Goal: Task Accomplishment & Management: Use online tool/utility

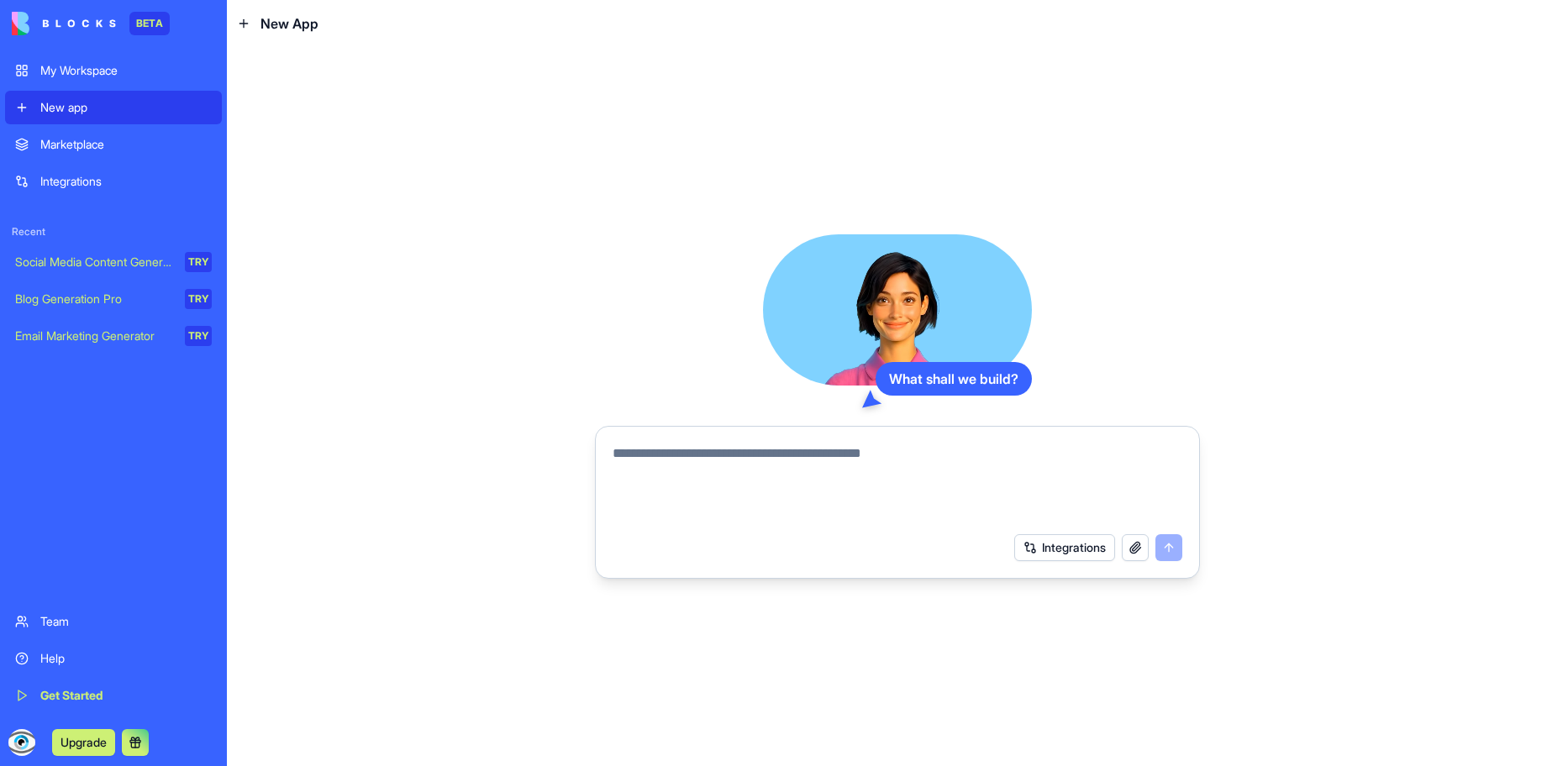
click at [101, 150] on div "Marketplace" at bounding box center [126, 145] width 171 height 17
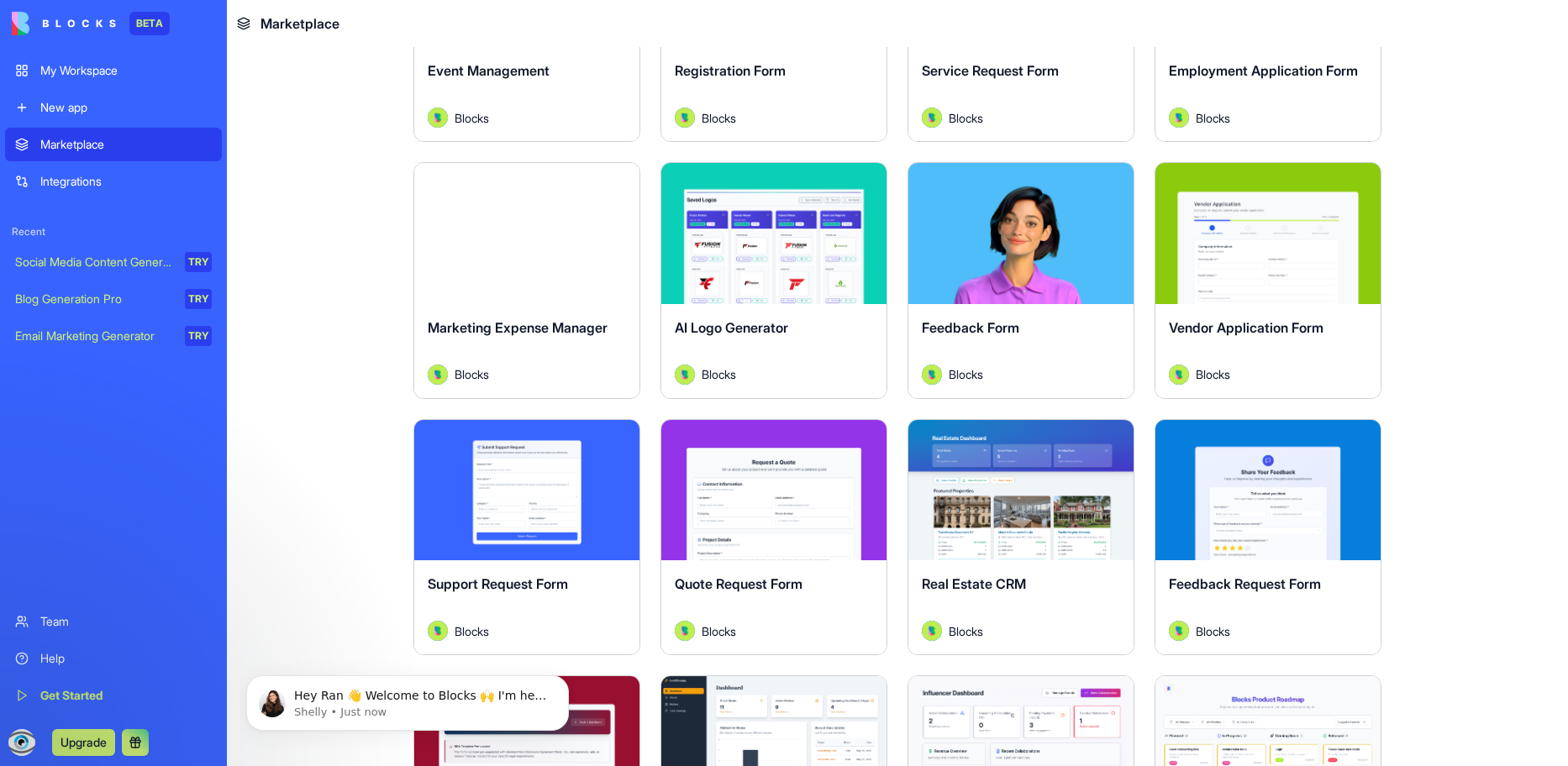
click at [140, 740] on button at bounding box center [135, 742] width 27 height 27
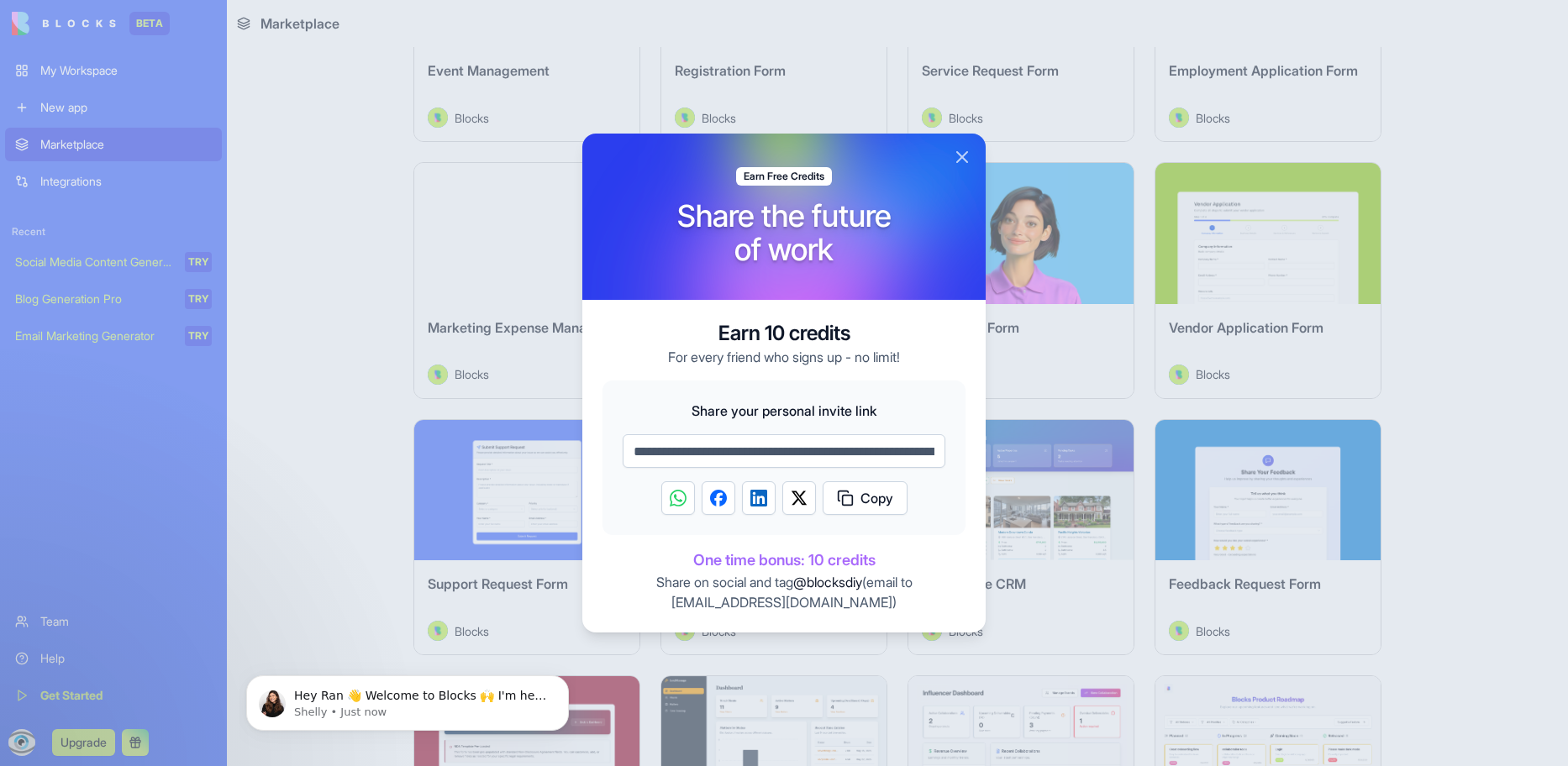
click at [962, 148] on button "Close" at bounding box center [962, 156] width 20 height 20
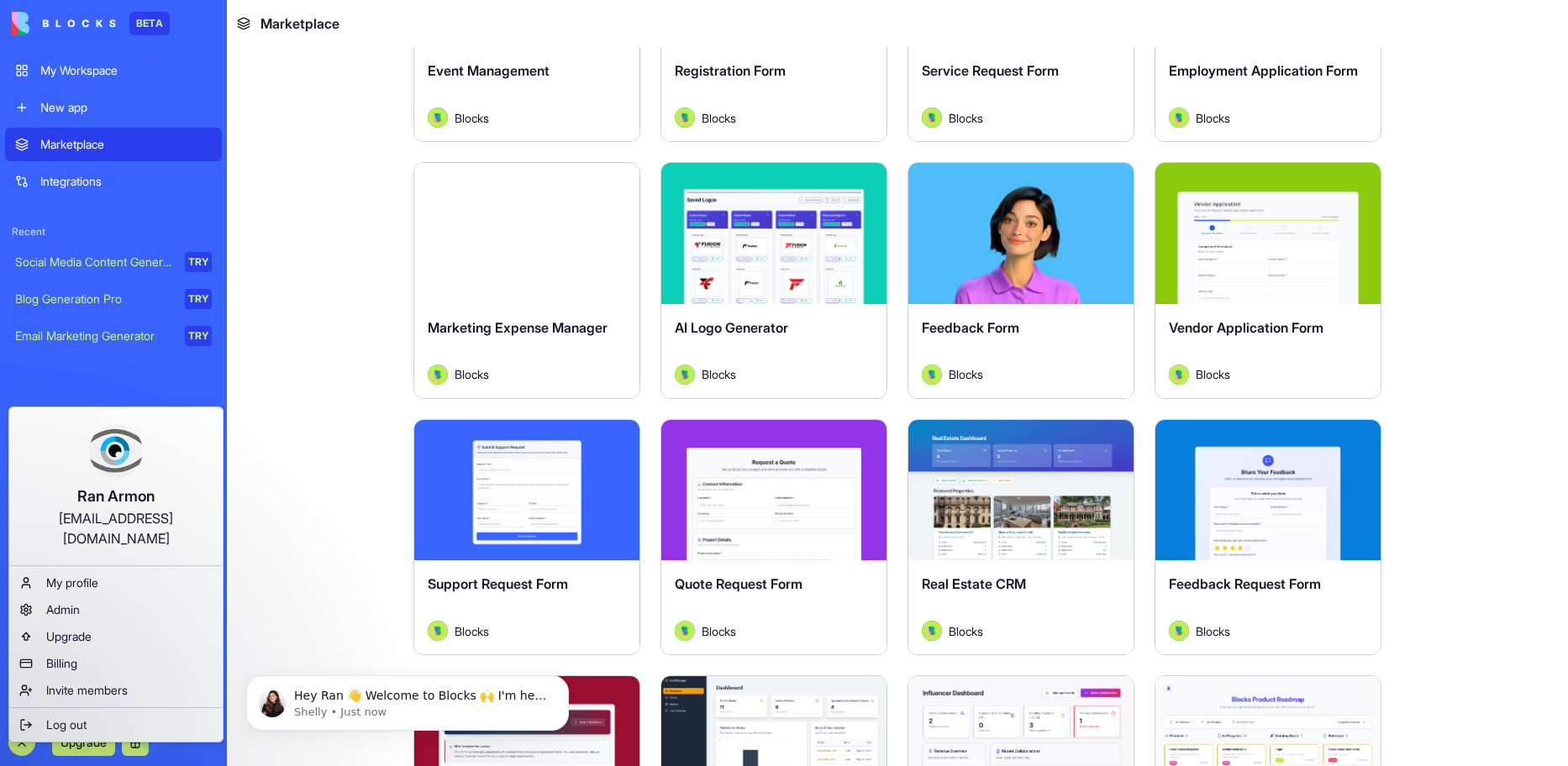
click at [132, 742] on html "BETA My Workspace New app Marketplace Integrations Recent Social Media Content …" at bounding box center [784, 383] width 1568 height 766
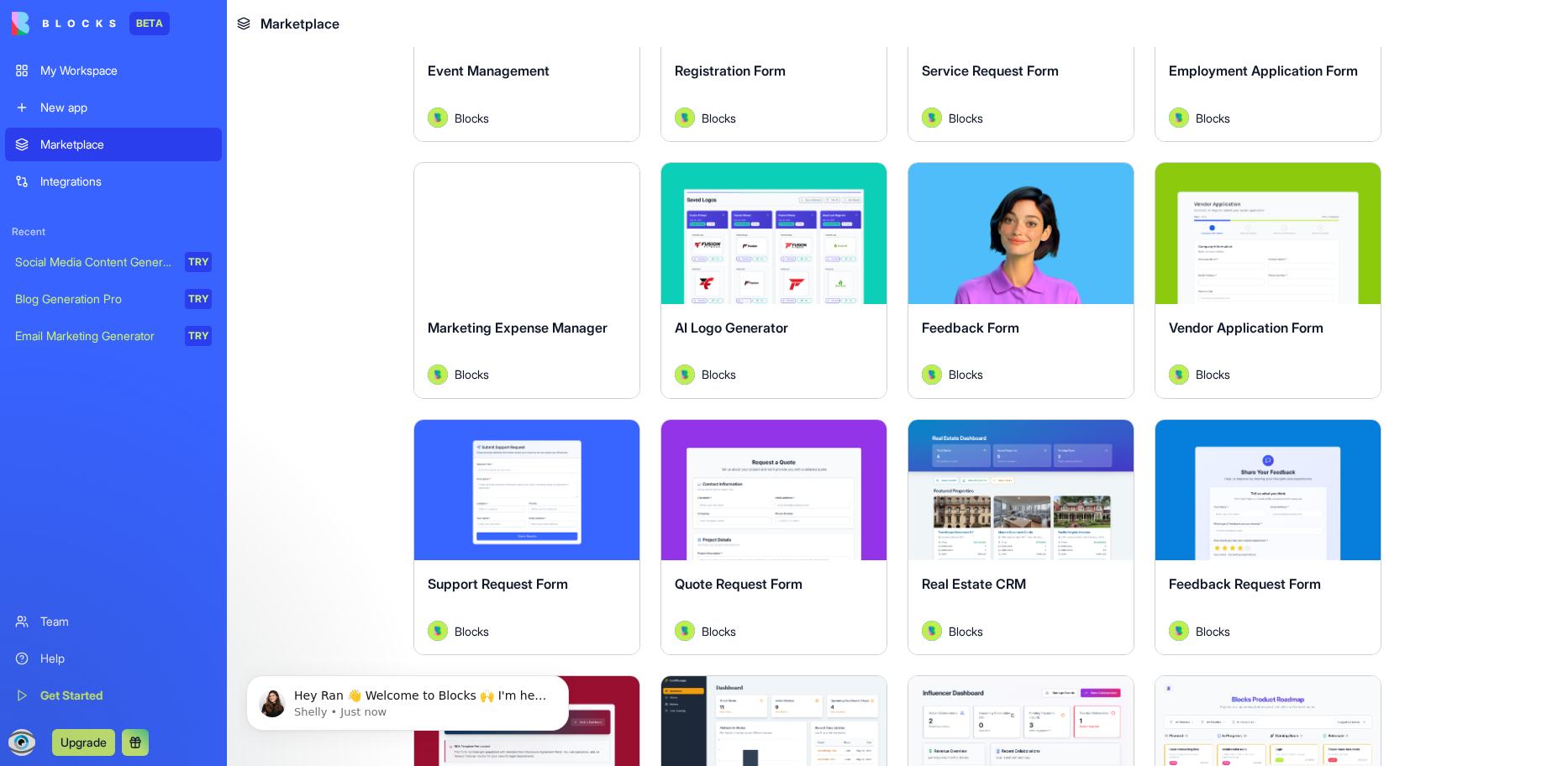
click at [132, 742] on button at bounding box center [135, 742] width 27 height 27
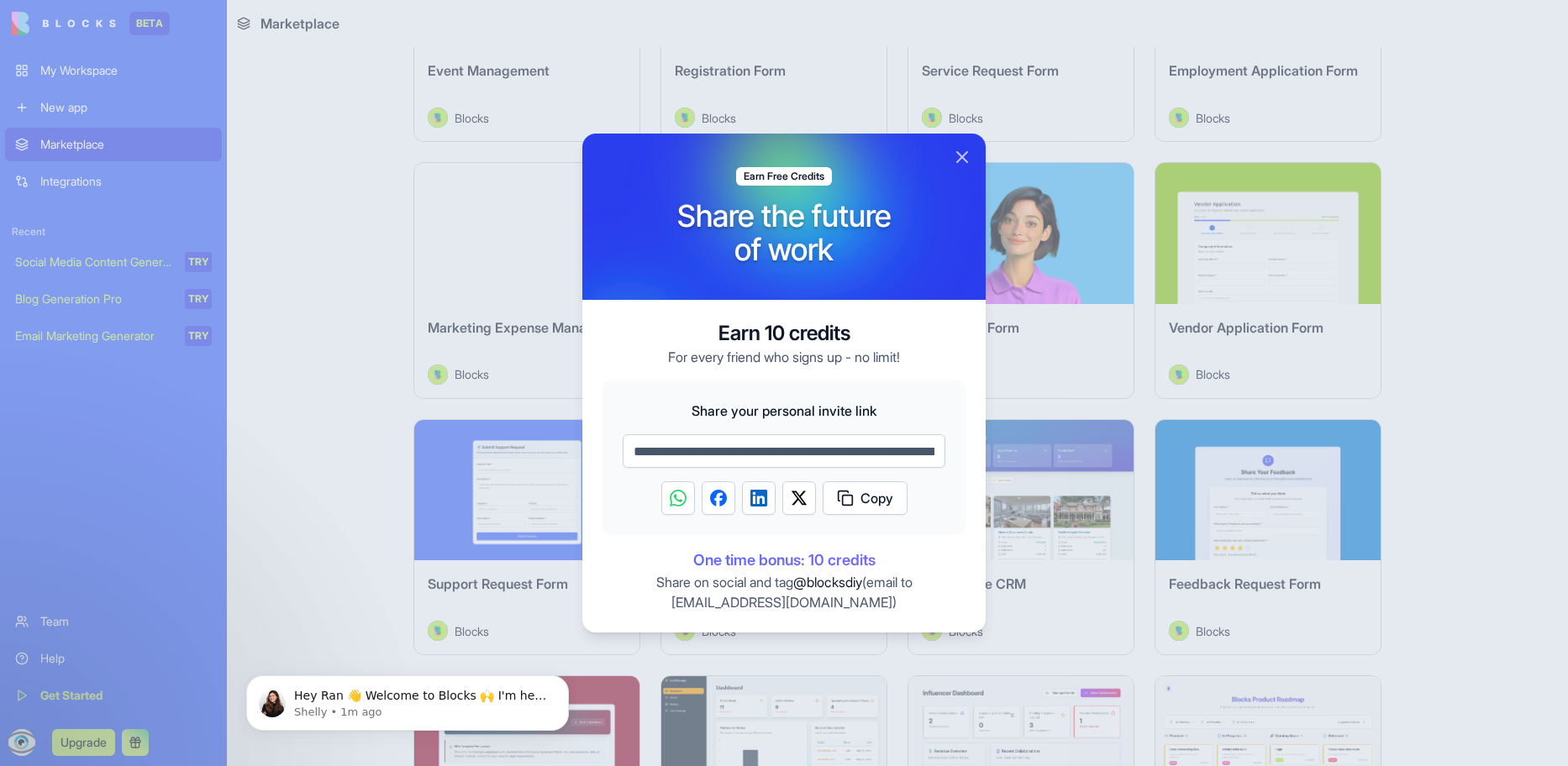
click at [852, 500] on button "Copy" at bounding box center [864, 498] width 85 height 33
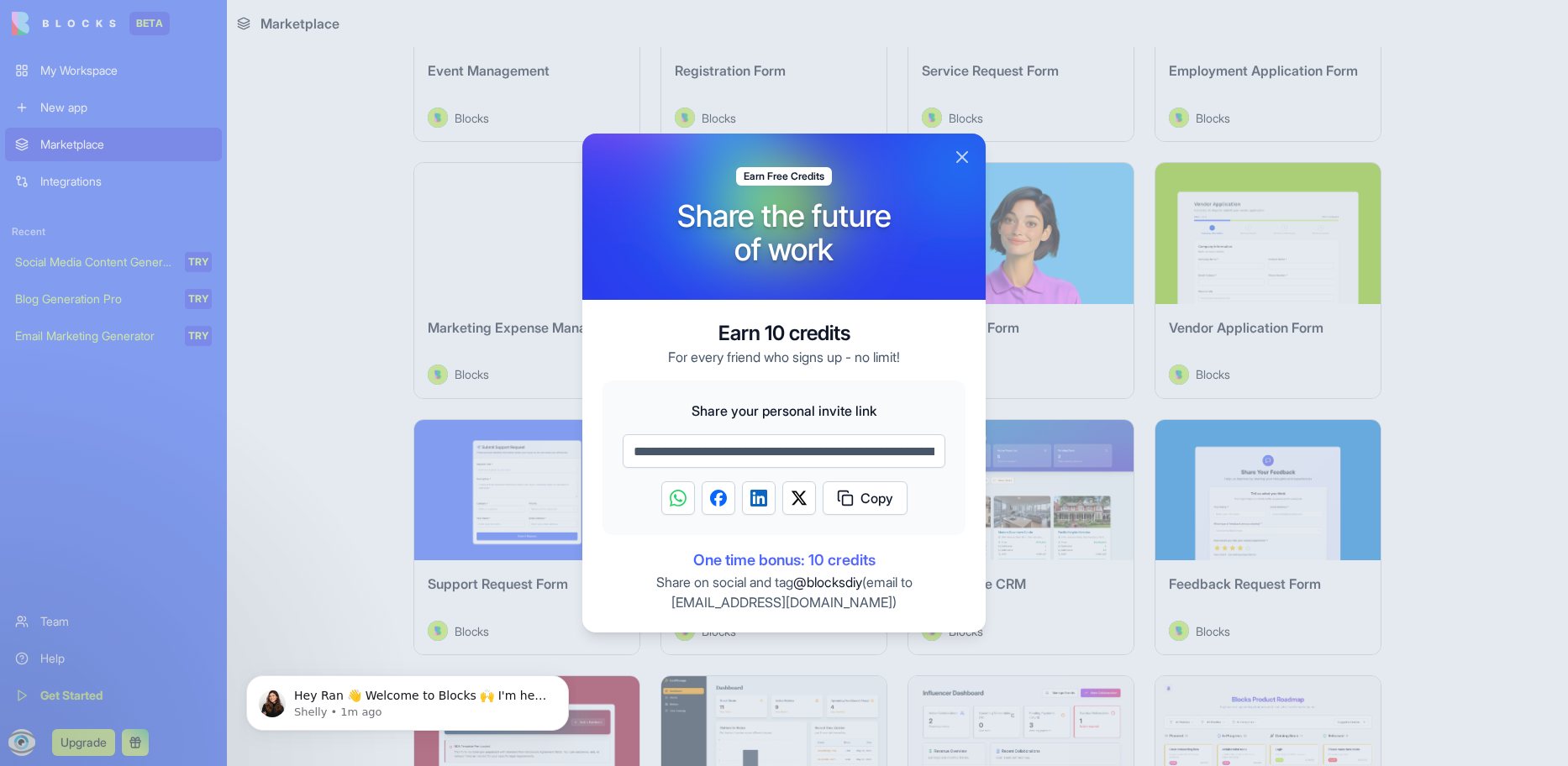
click at [961, 159] on button "Close" at bounding box center [962, 156] width 20 height 20
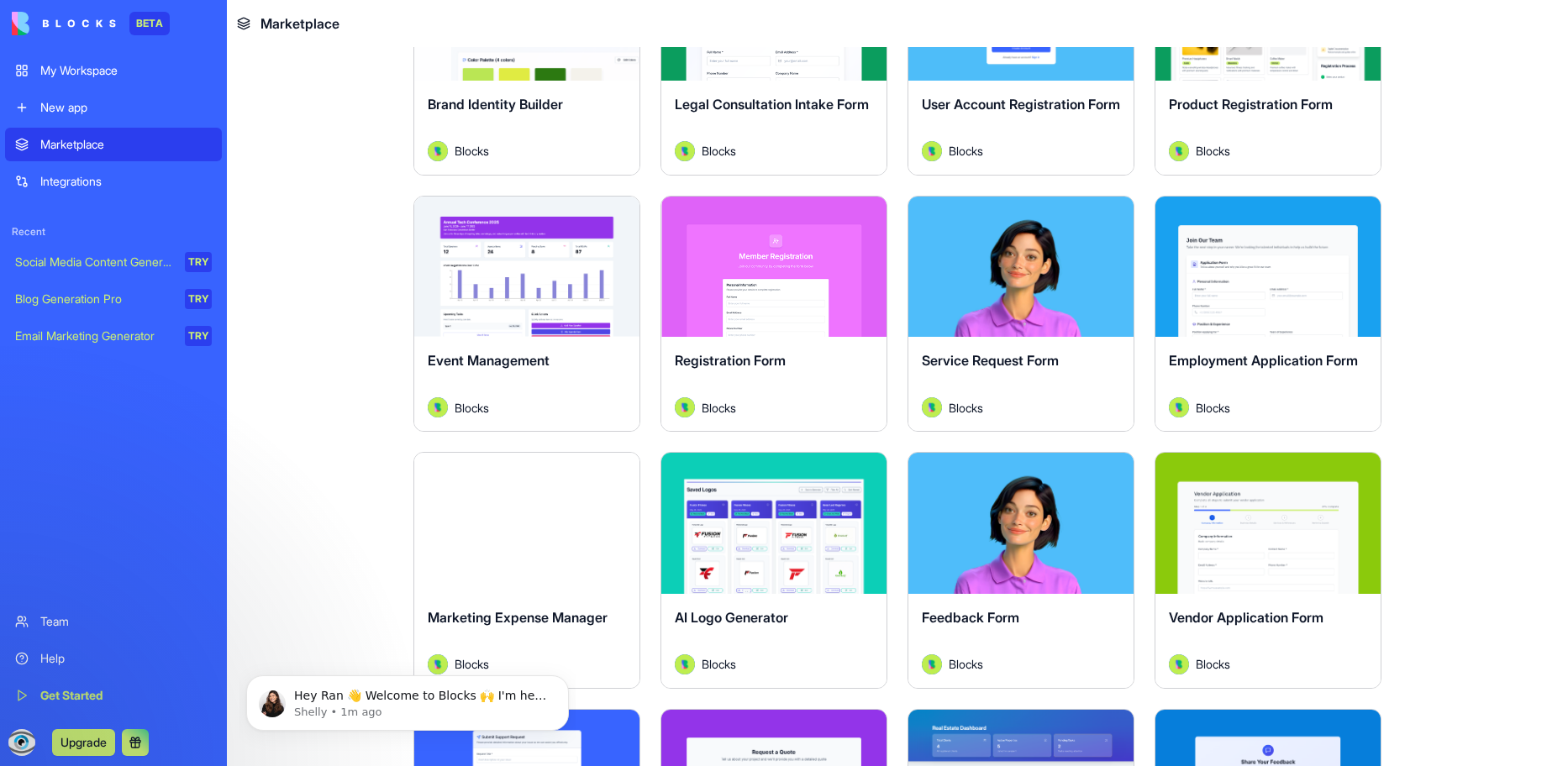
scroll to position [1427, 0]
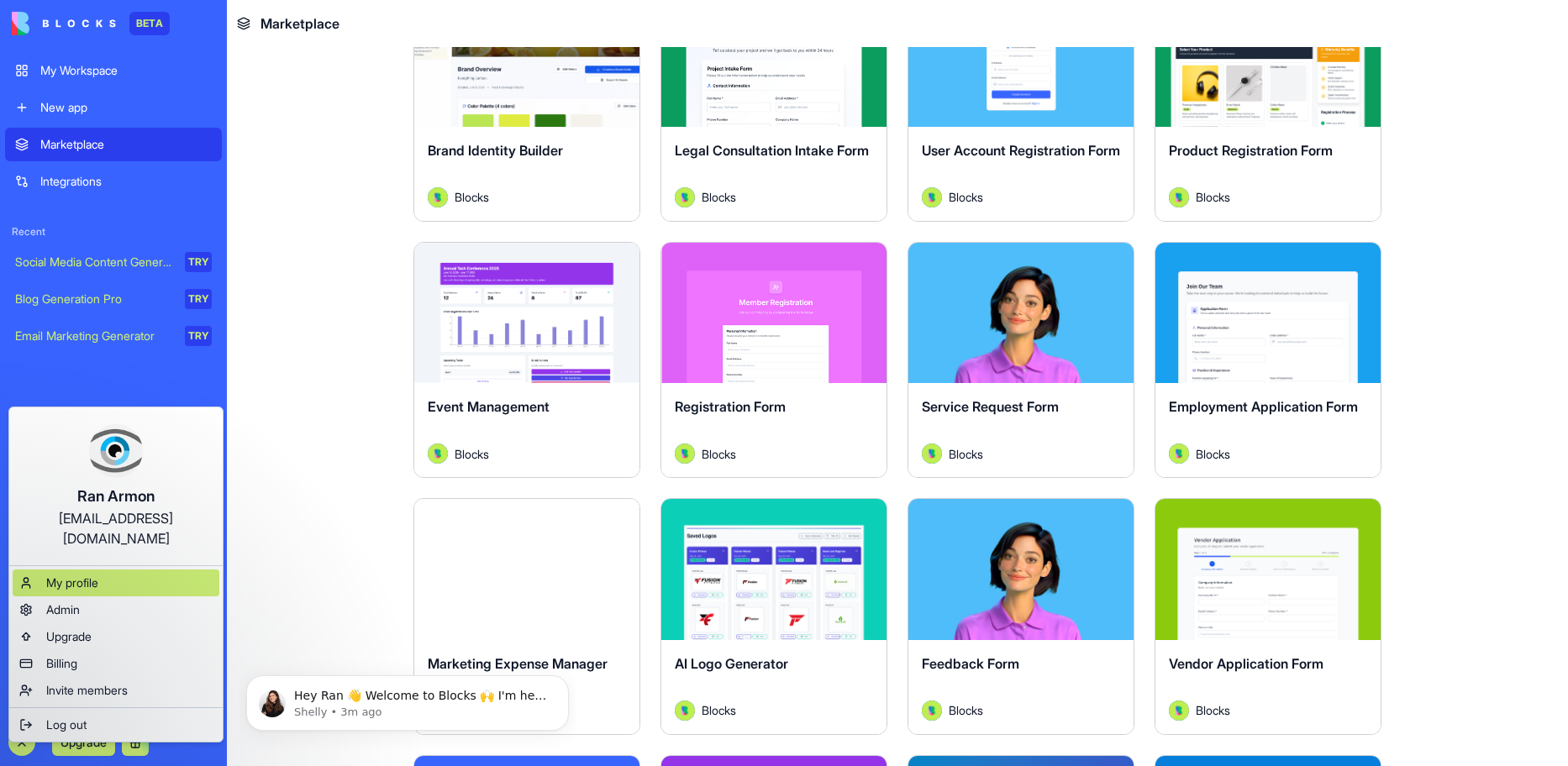
click at [76, 575] on span "My profile" at bounding box center [72, 583] width 52 height 17
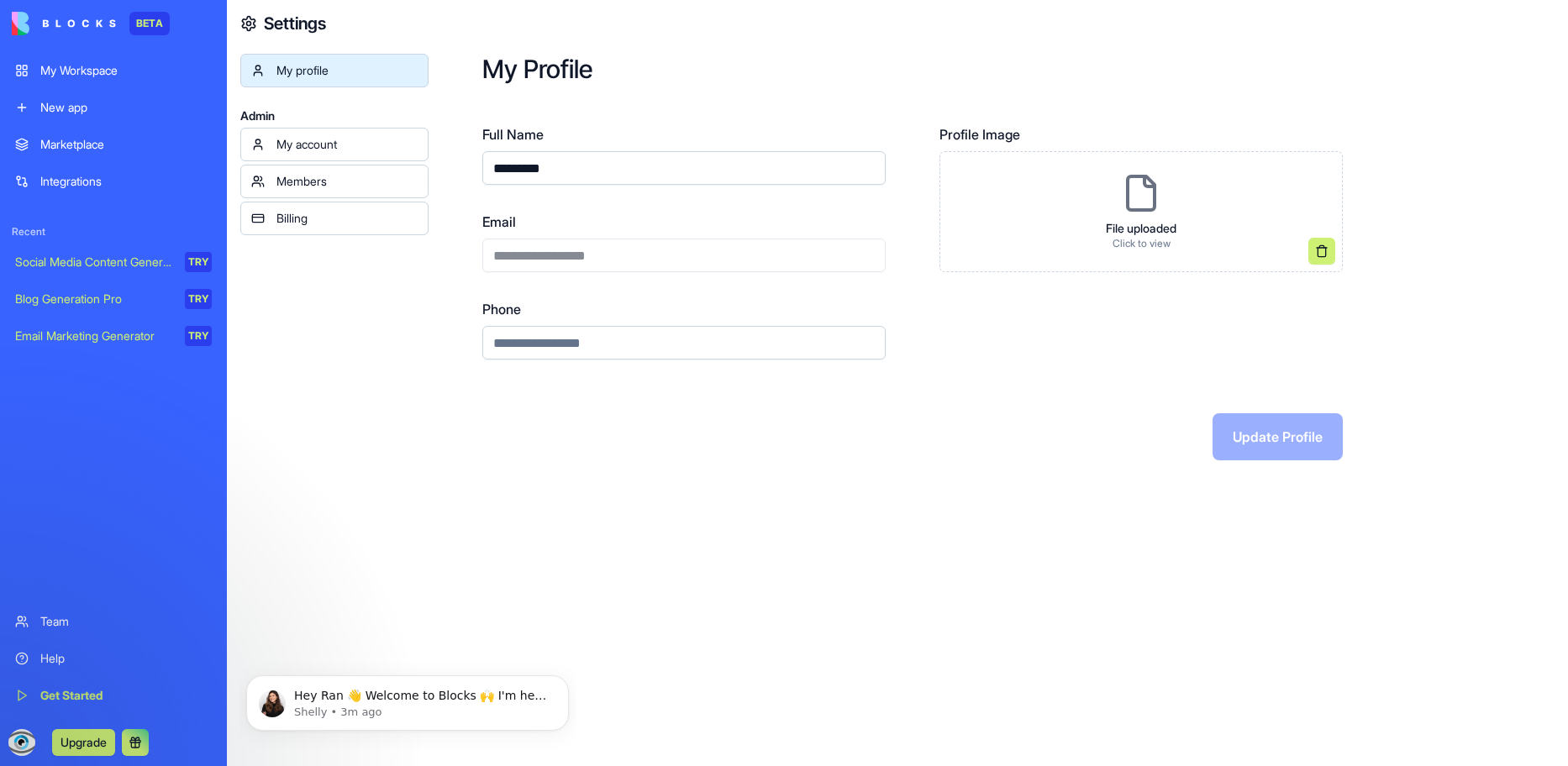
click at [282, 136] on div "My account" at bounding box center [347, 145] width 141 height 17
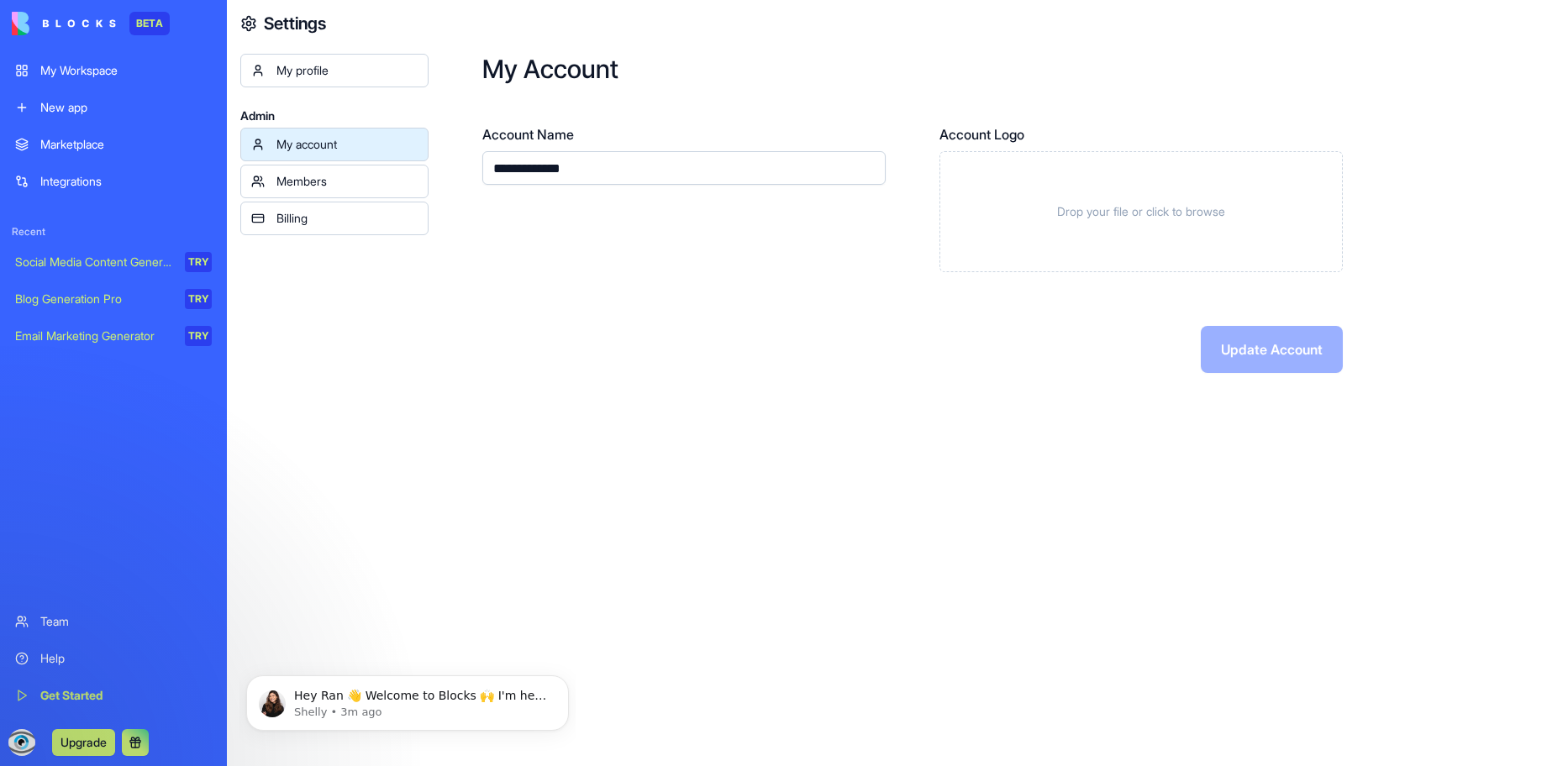
click at [296, 181] on div "Members" at bounding box center [347, 182] width 141 height 17
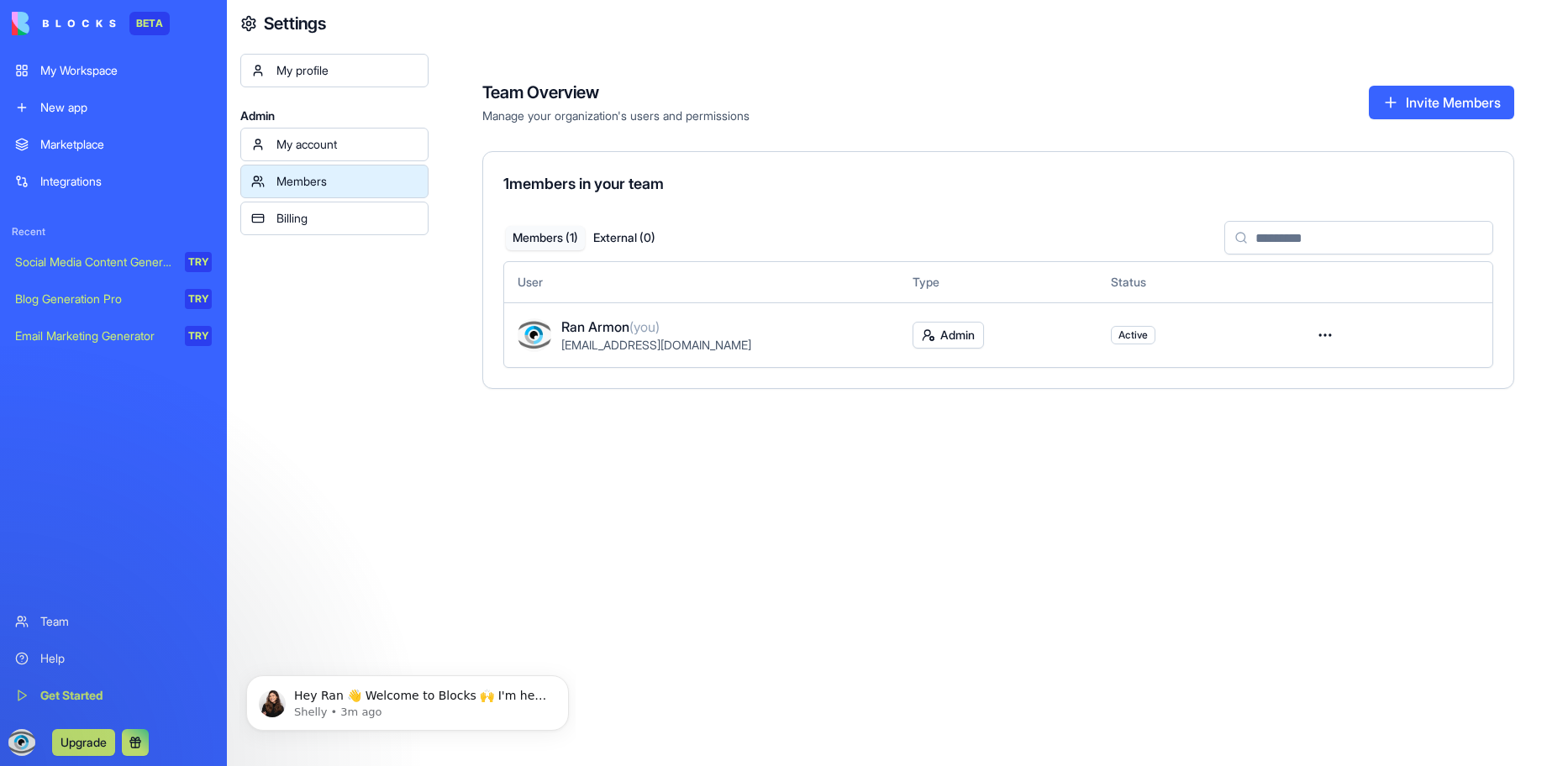
click at [294, 218] on div "Billing" at bounding box center [347, 219] width 141 height 17
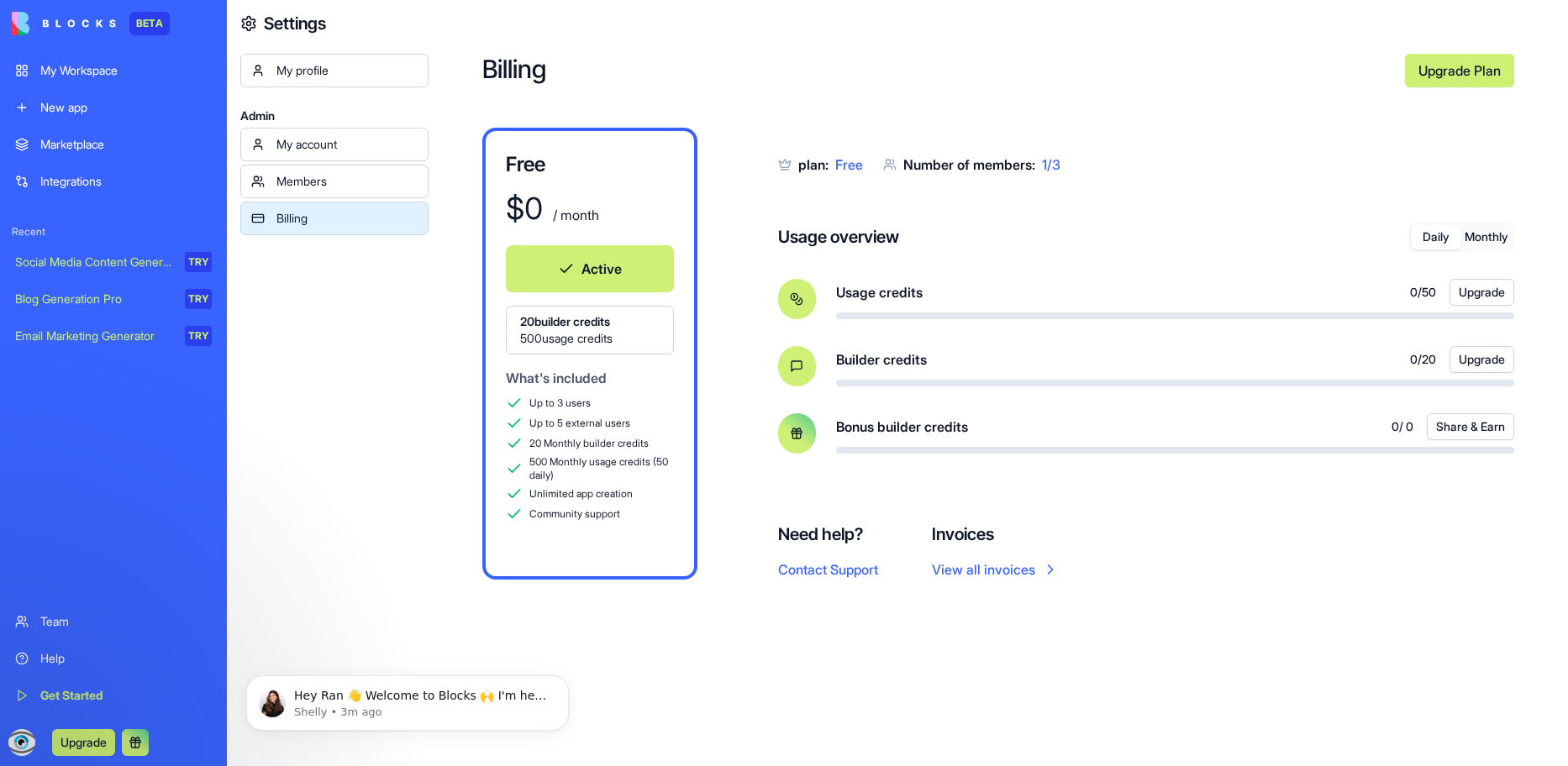
click at [345, 148] on div "My account" at bounding box center [347, 145] width 141 height 17
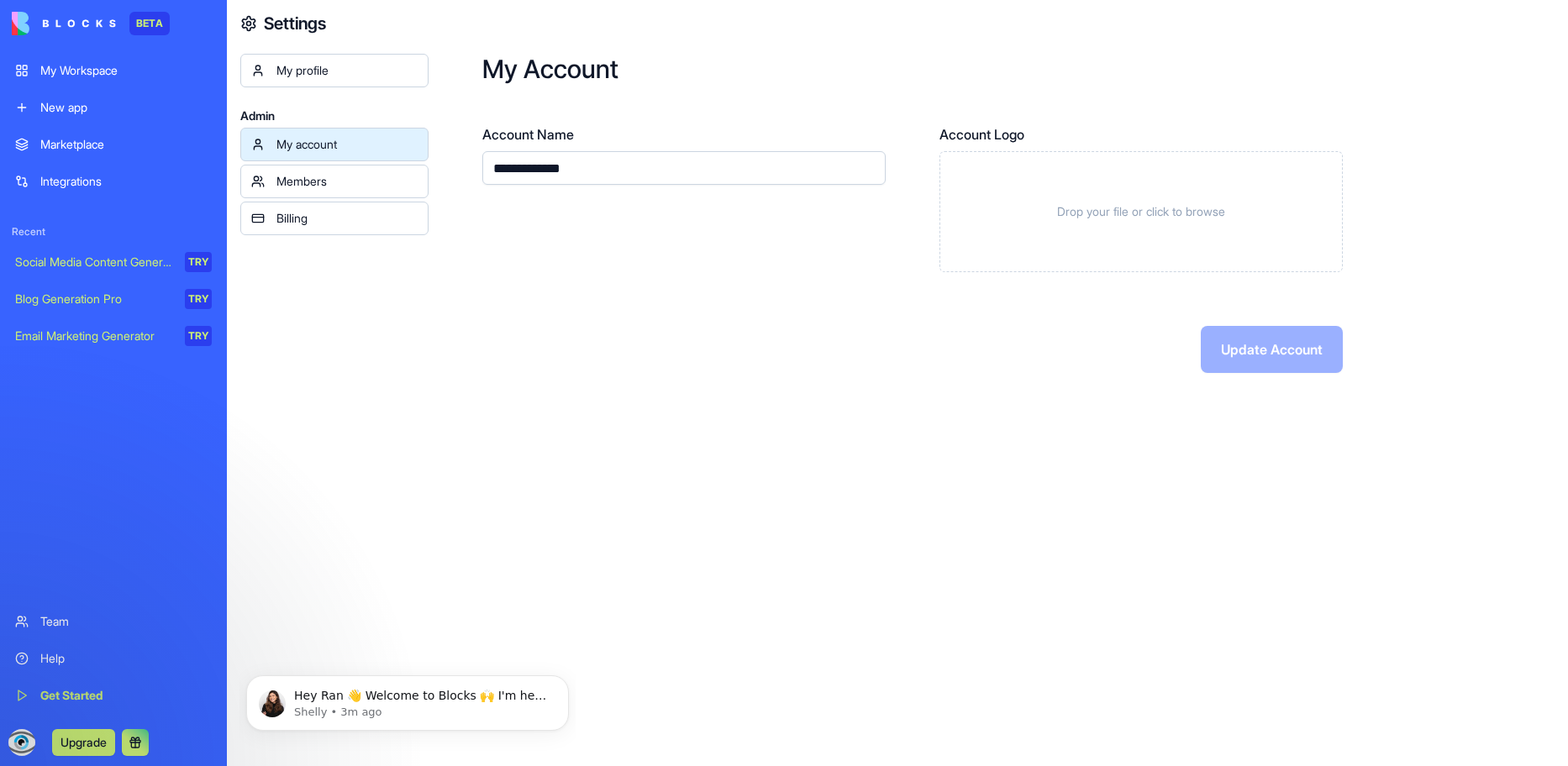
click at [325, 79] on link "My profile" at bounding box center [334, 69] width 189 height 33
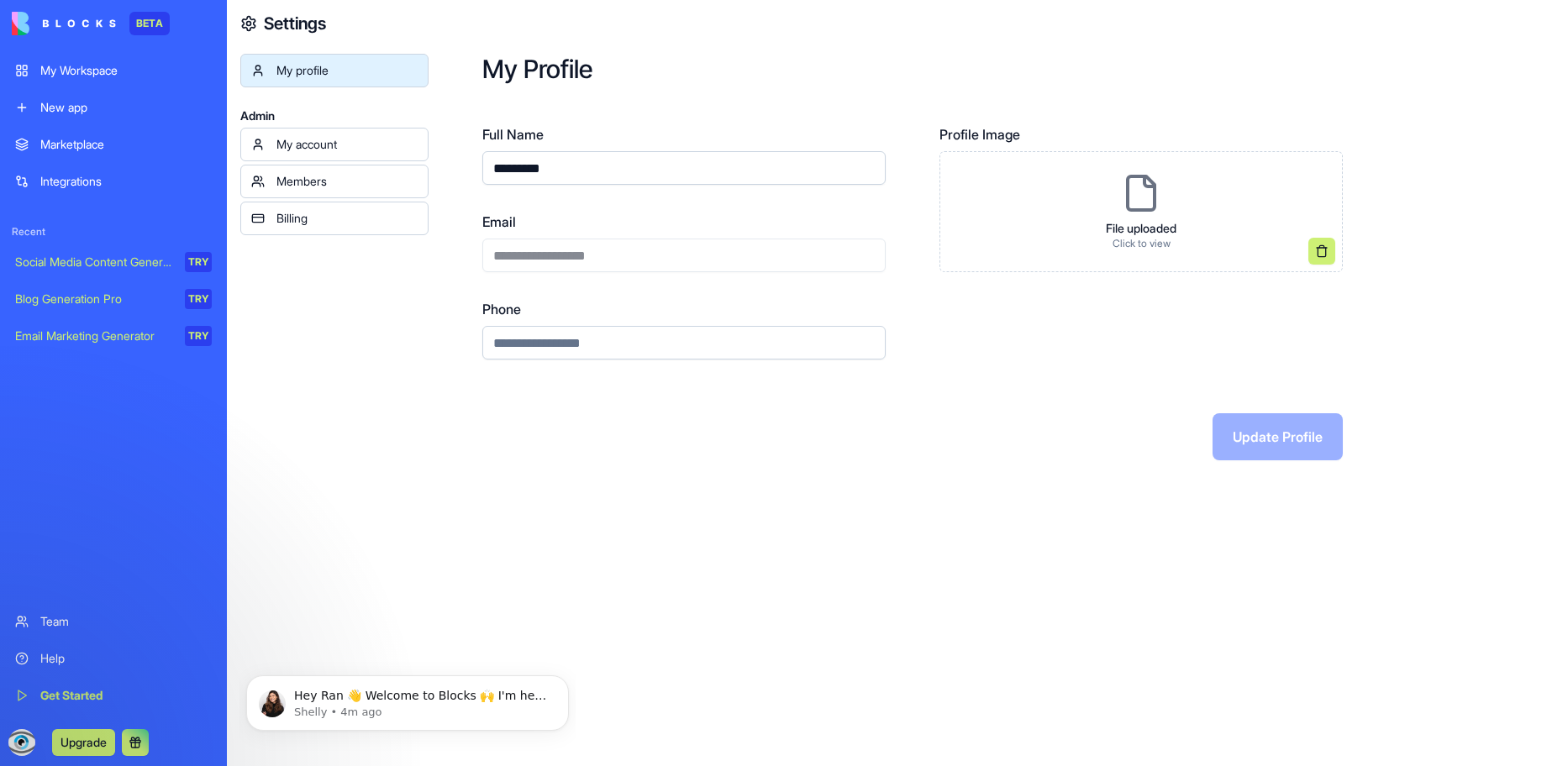
click at [68, 696] on div "Get Started" at bounding box center [126, 696] width 171 height 17
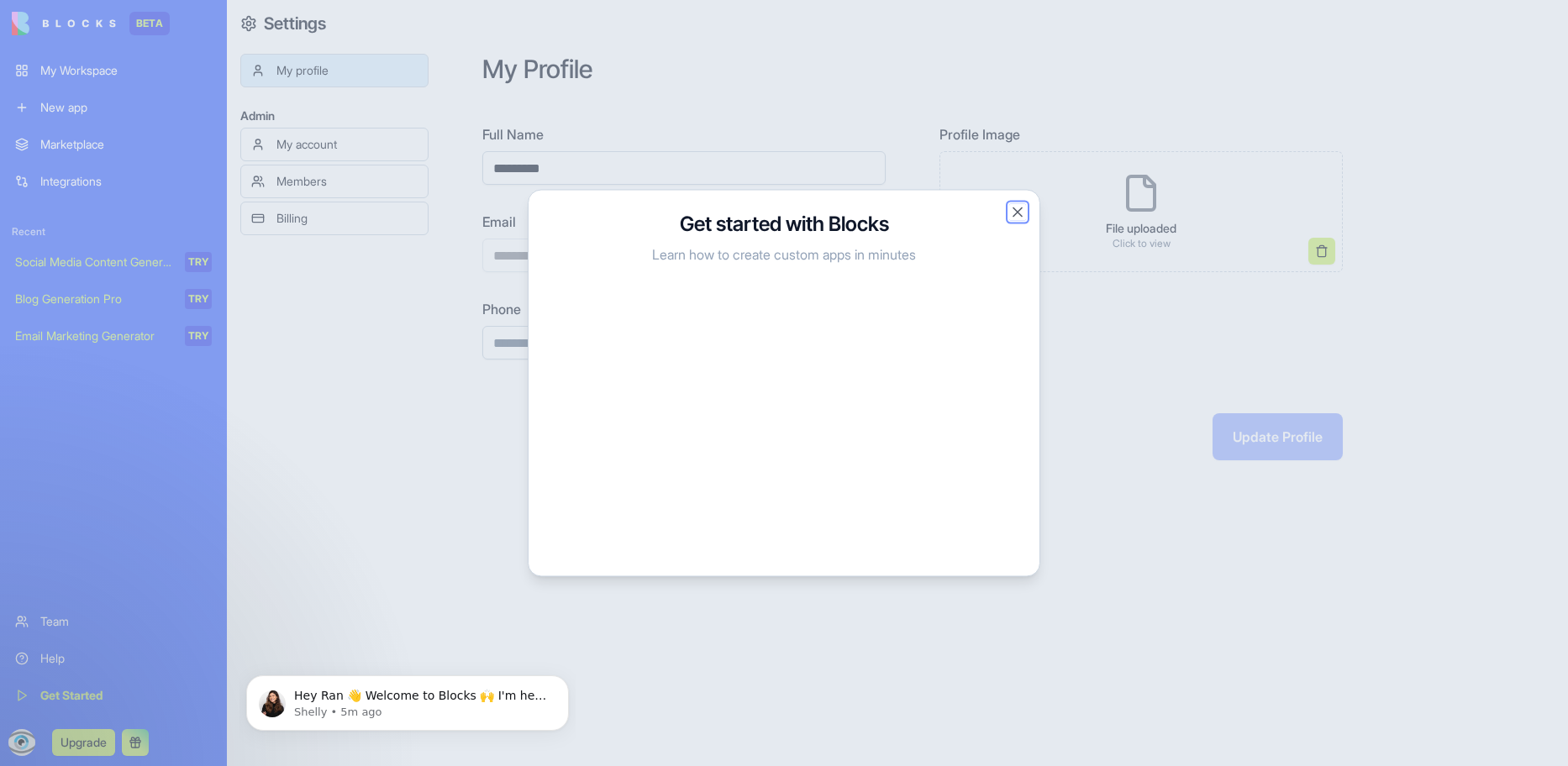
click at [1016, 209] on button "Close" at bounding box center [1018, 212] width 17 height 17
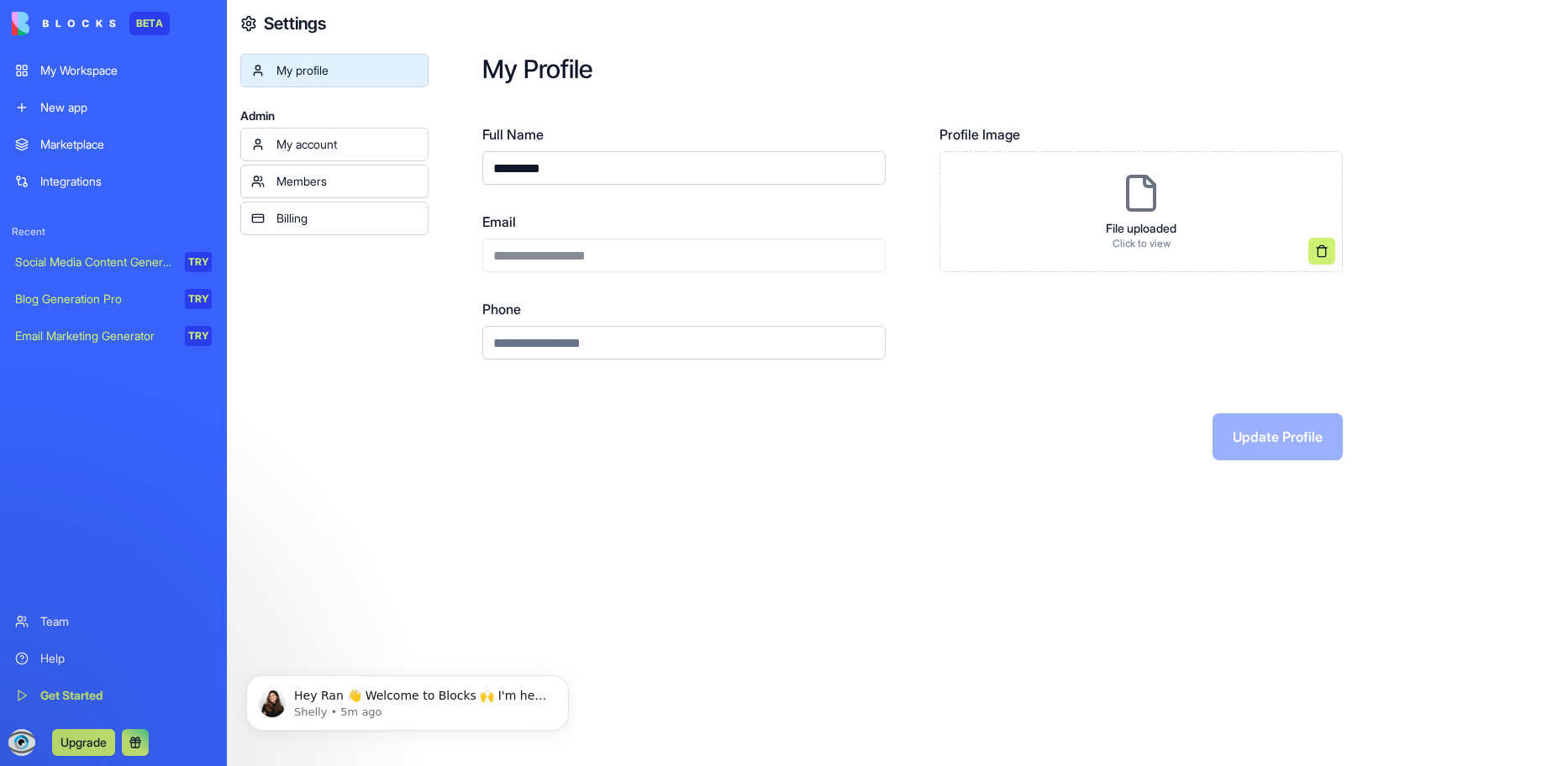
click at [82, 263] on div "Social Media Content Generator" at bounding box center [94, 263] width 158 height 17
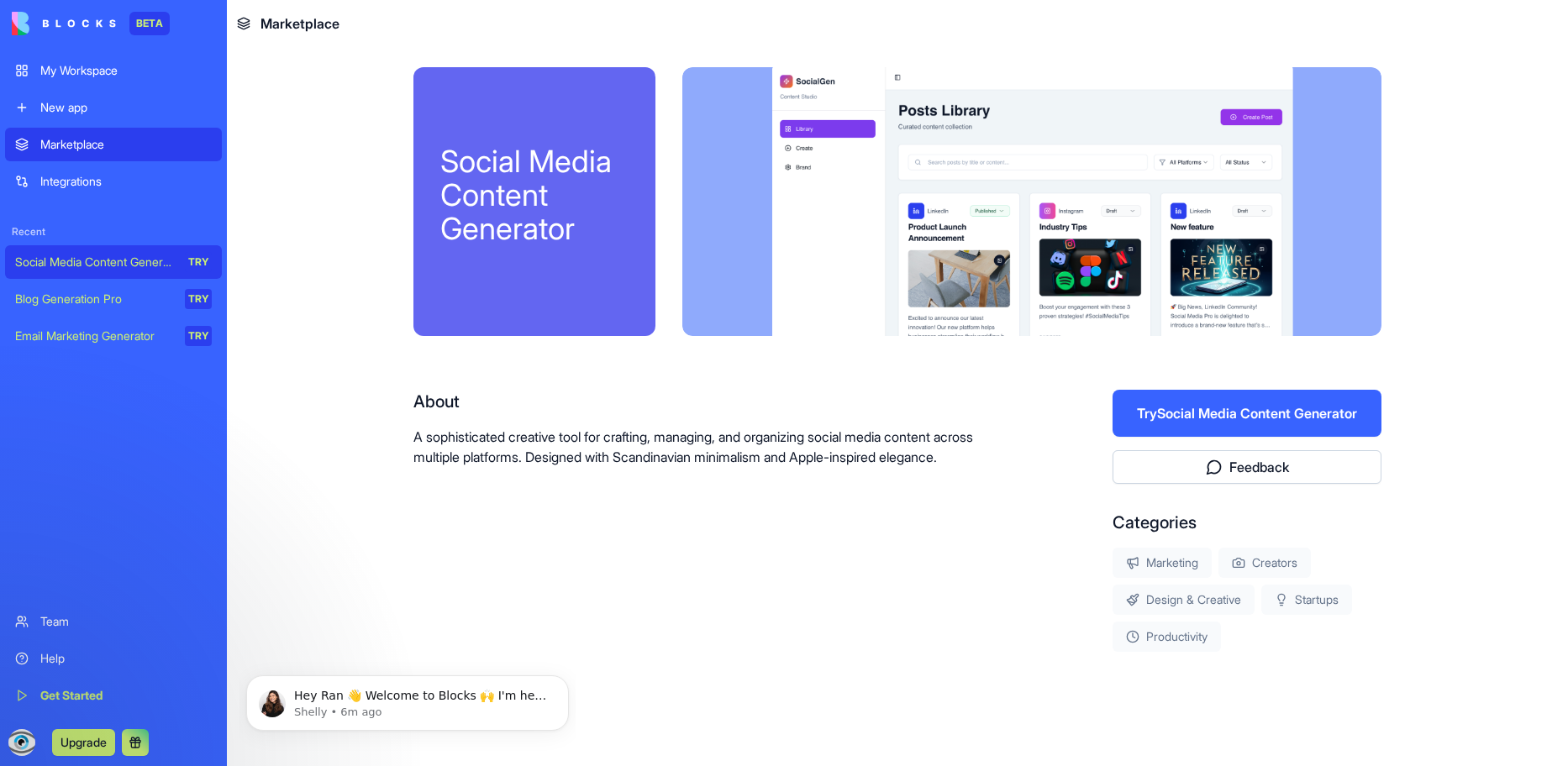
click at [1236, 414] on button "Try Social Media Content Generator" at bounding box center [1247, 413] width 268 height 47
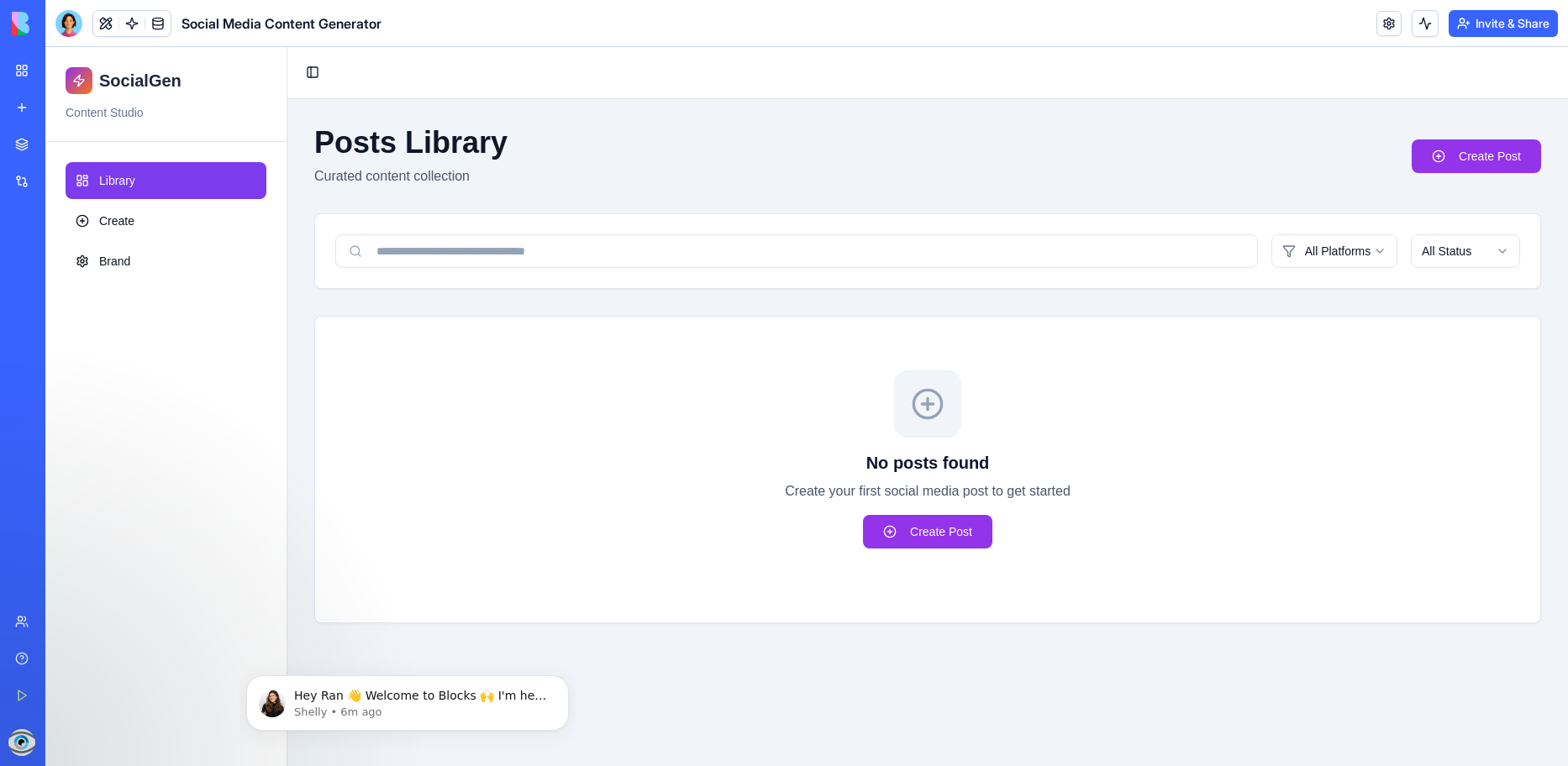
click at [18, 27] on img at bounding box center [63, 23] width 104 height 24
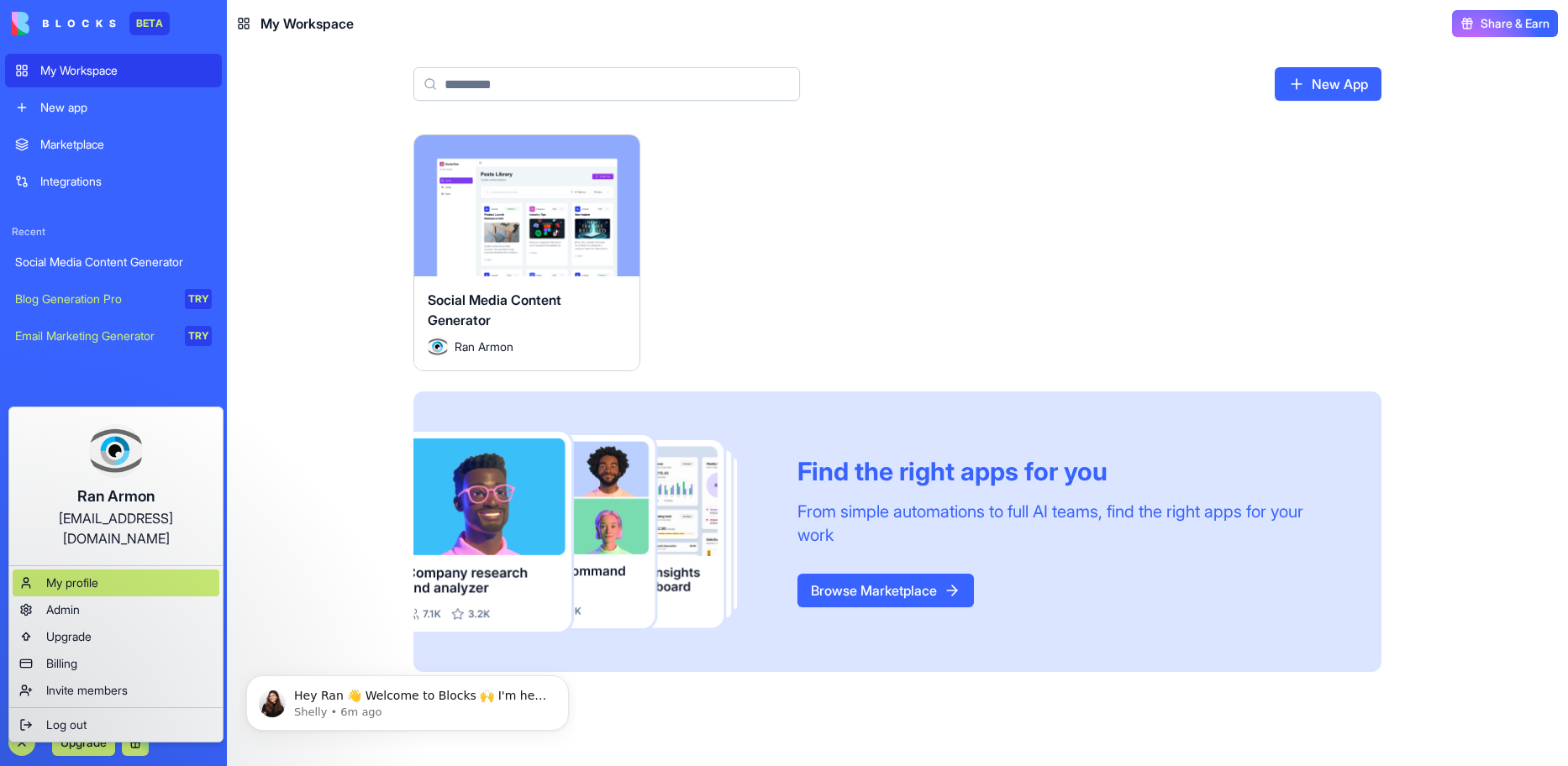
click at [63, 575] on span "My profile" at bounding box center [72, 583] width 52 height 17
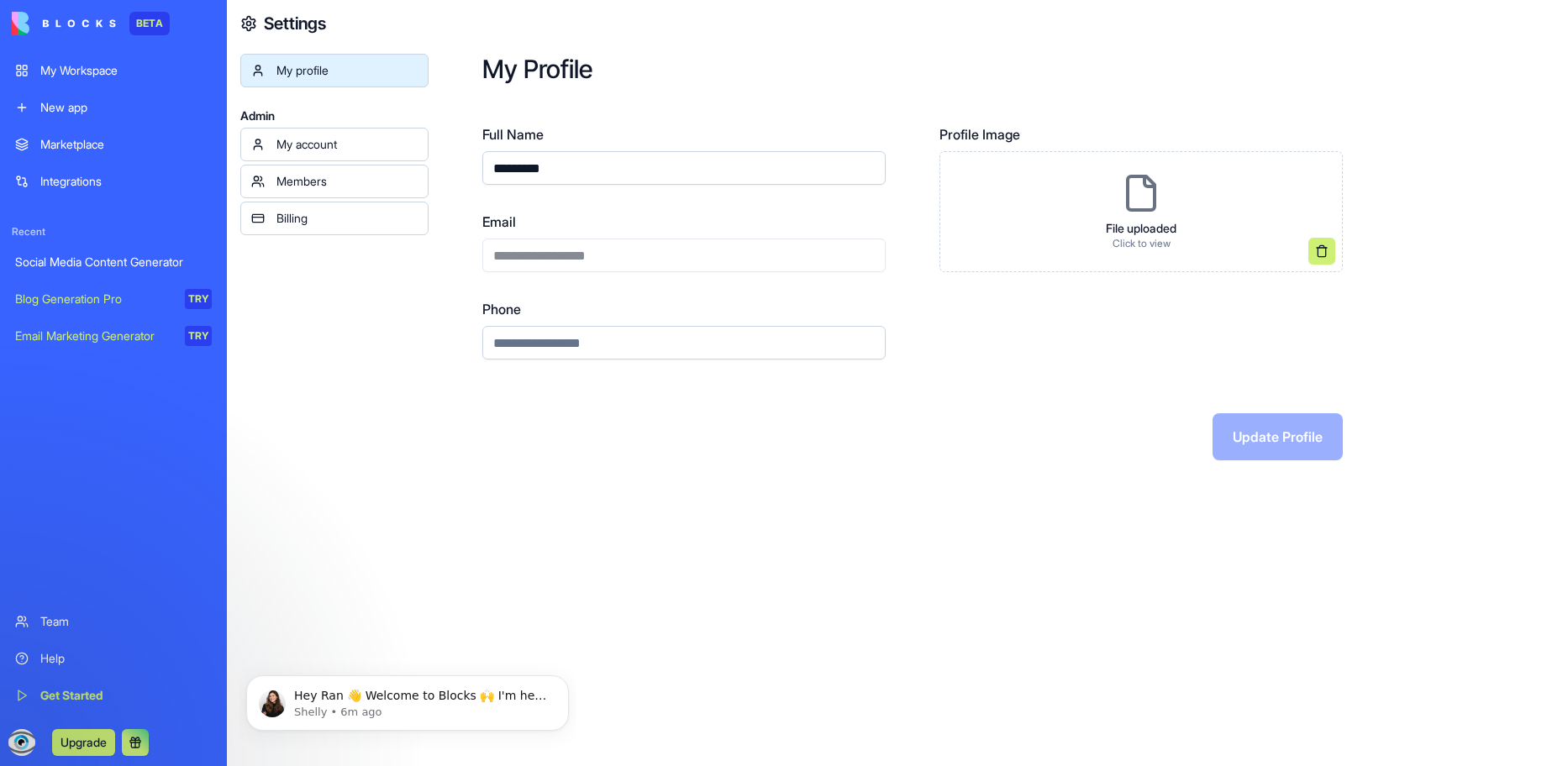
click at [287, 133] on link "My account" at bounding box center [334, 144] width 189 height 33
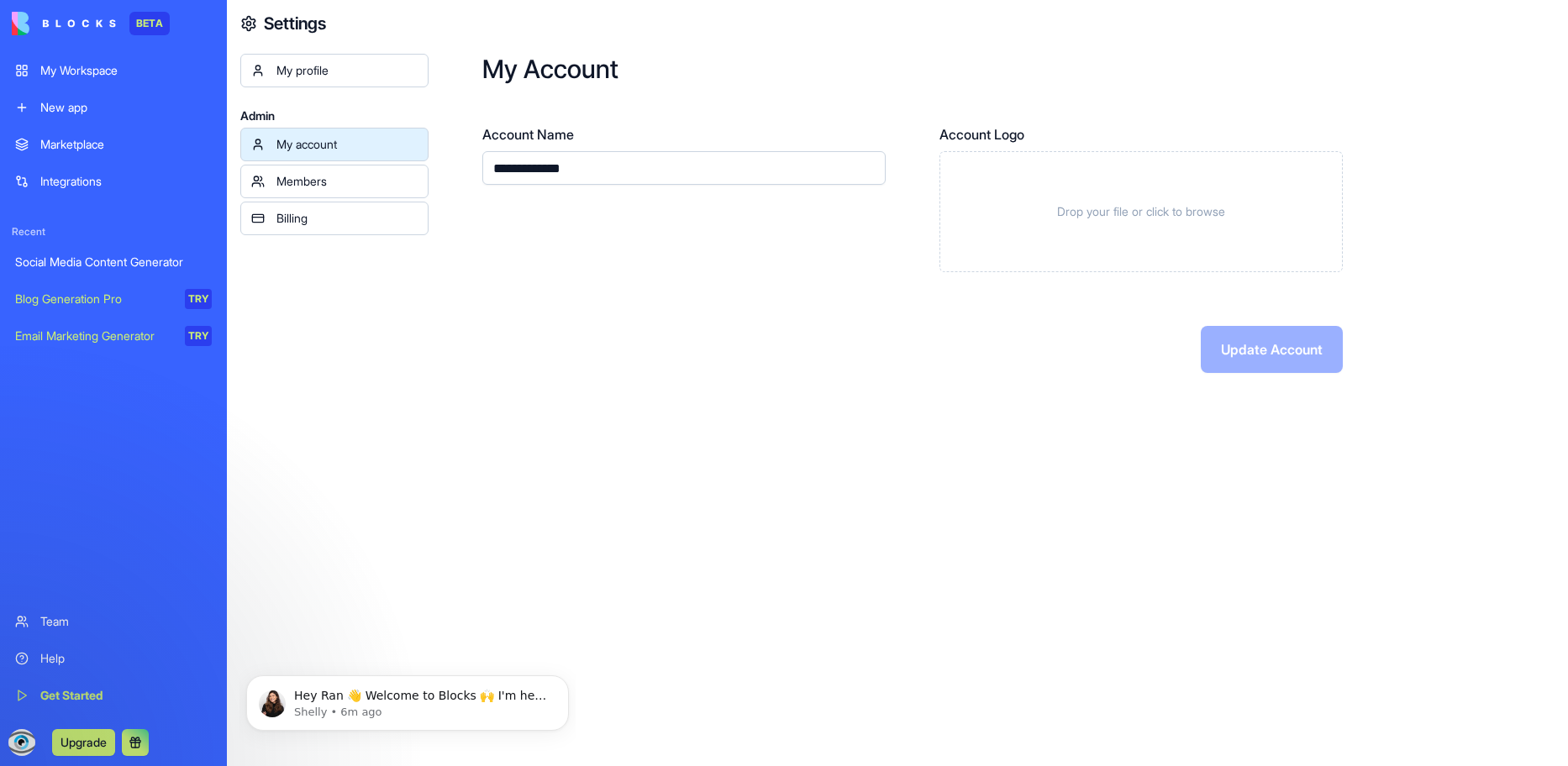
click at [276, 182] on div "Members" at bounding box center [347, 182] width 141 height 17
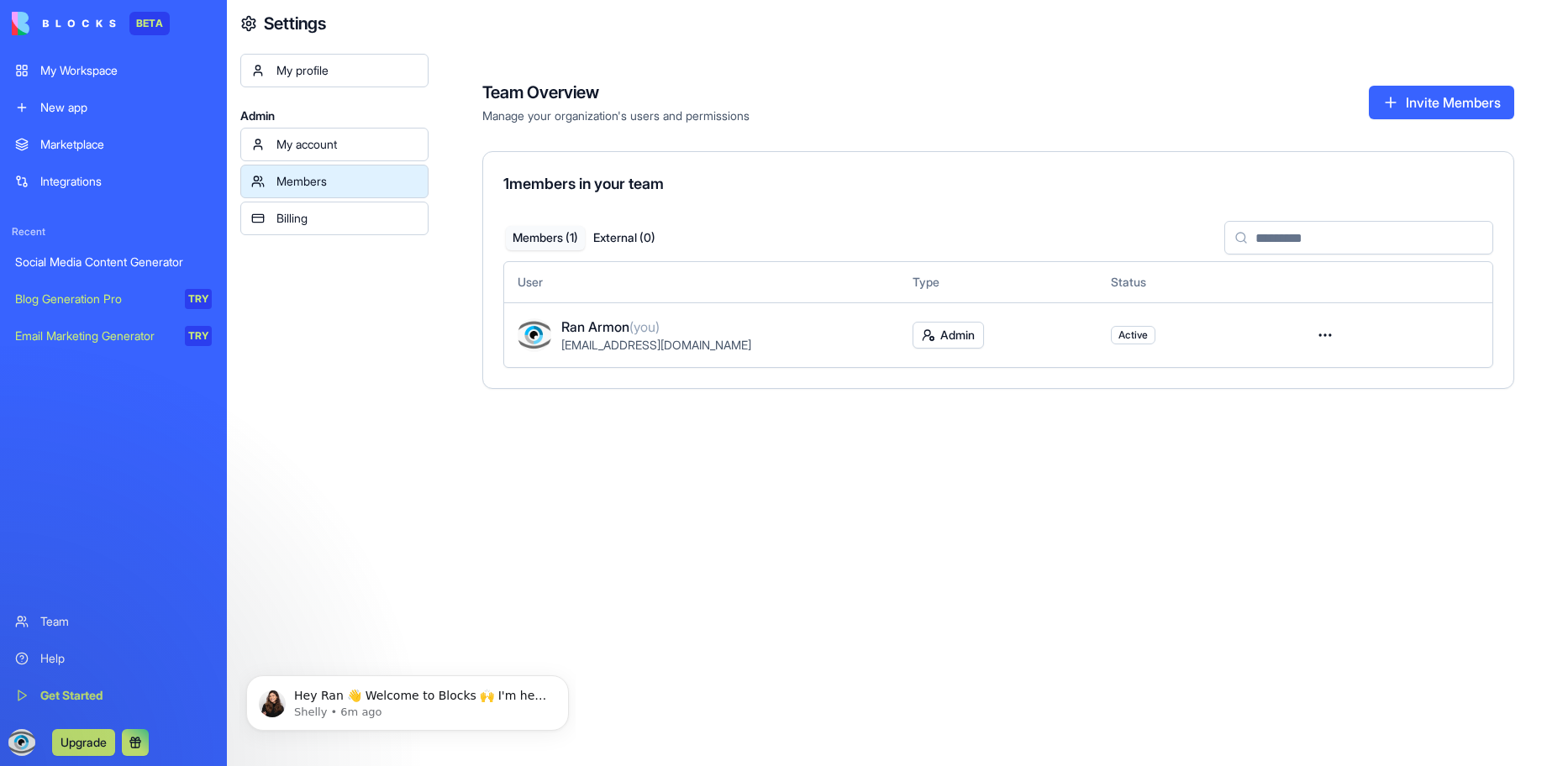
click at [278, 220] on div "Billing" at bounding box center [347, 219] width 141 height 17
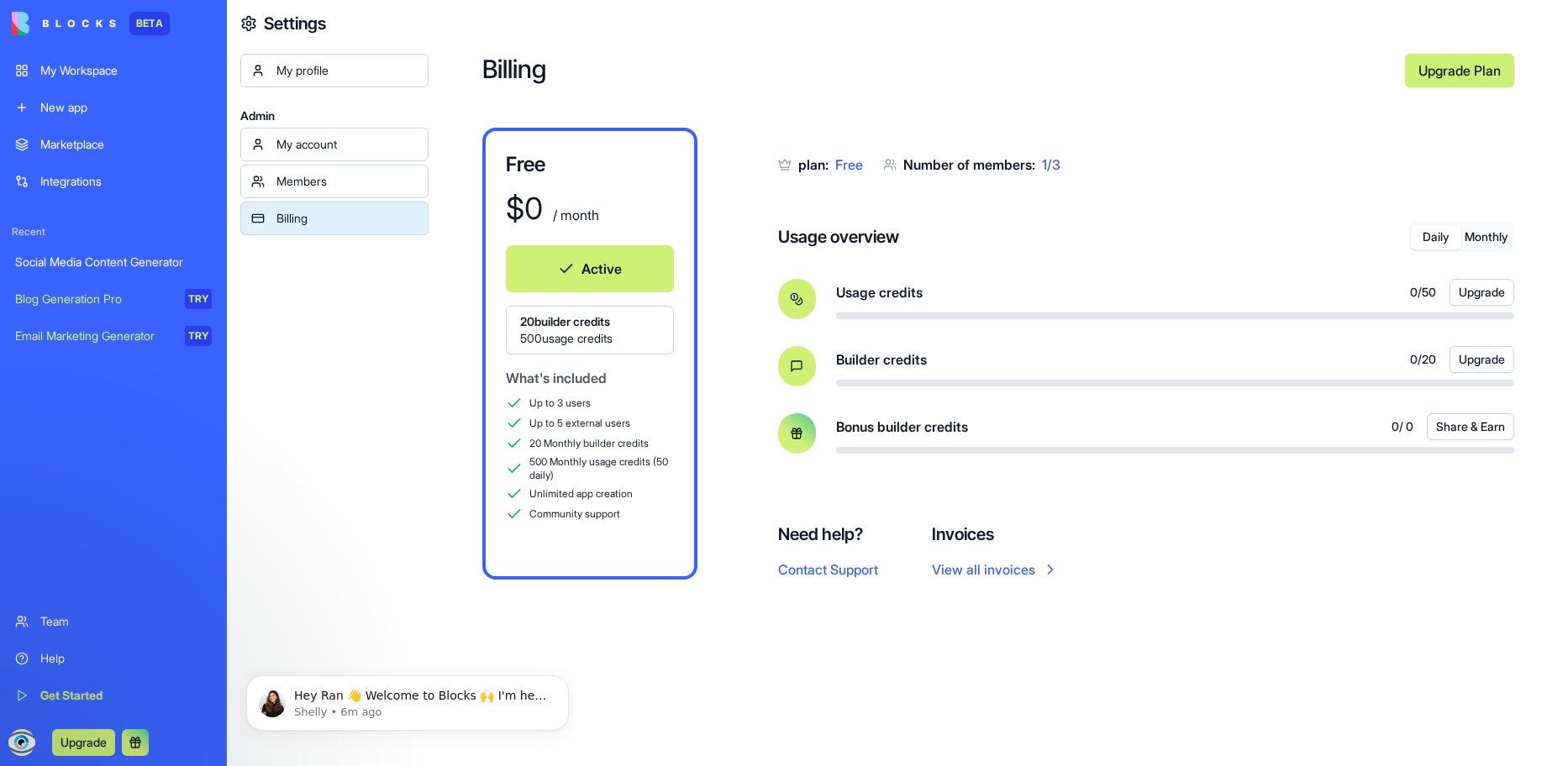
click at [313, 79] on link "My profile" at bounding box center [334, 69] width 189 height 33
